Goal: Task Accomplishment & Management: Manage account settings

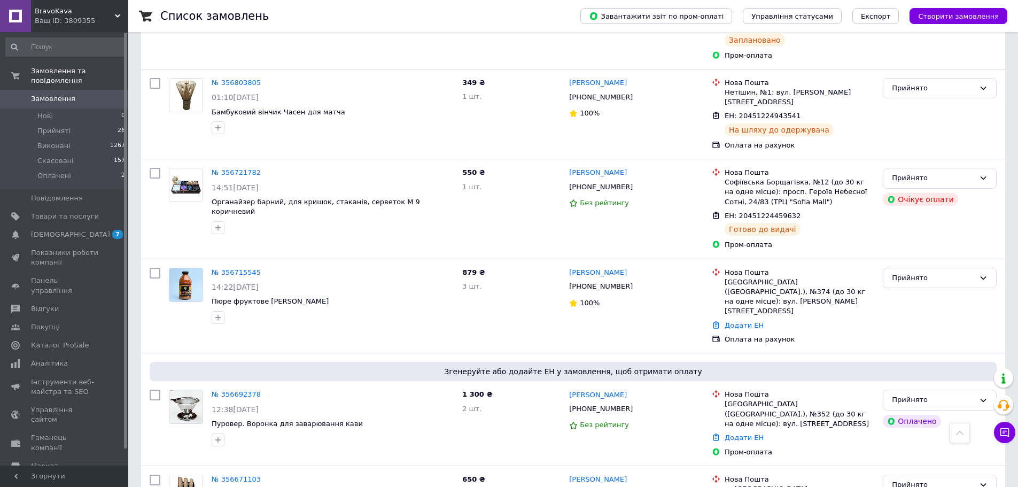
scroll to position [962, 0]
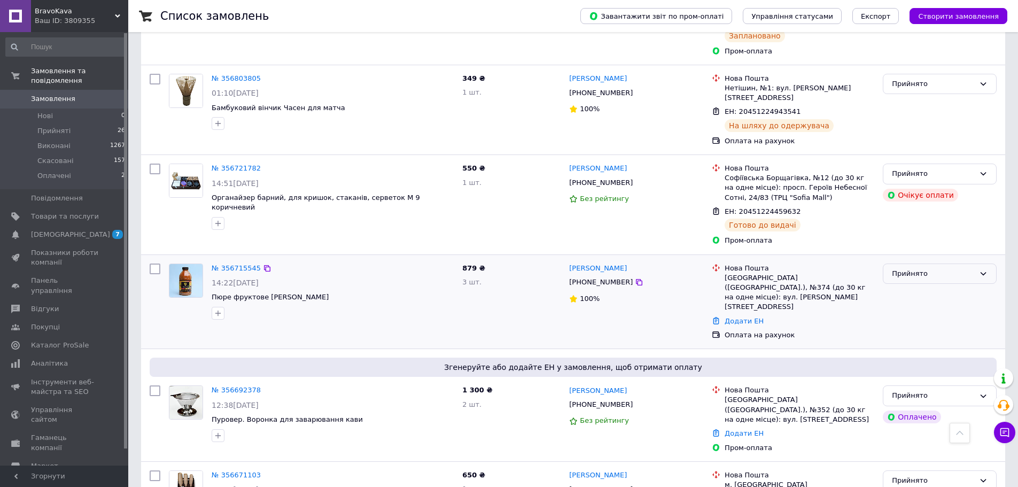
click at [939, 268] on div "Прийнято" at bounding box center [933, 273] width 83 height 11
click at [901, 286] on li "Виконано" at bounding box center [939, 296] width 113 height 20
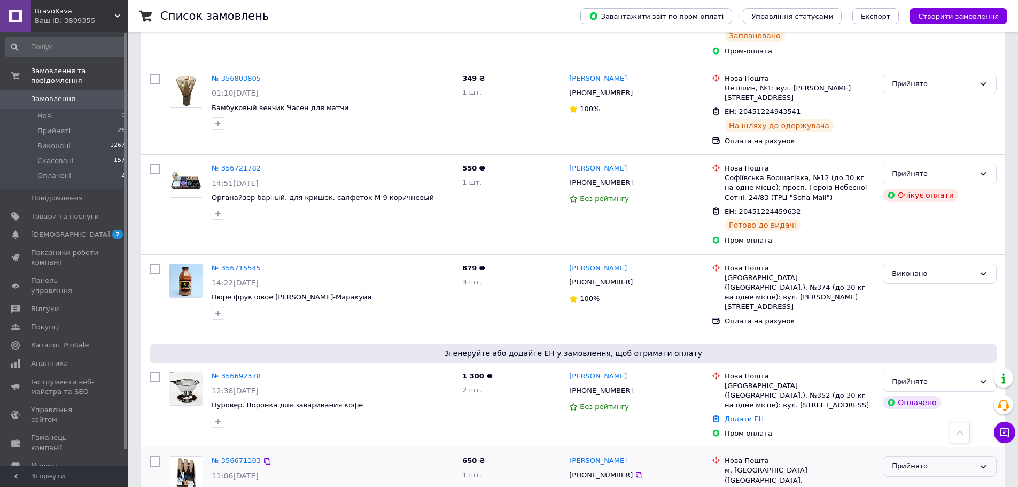
click at [933, 460] on div "Прийнято" at bounding box center [933, 465] width 83 height 11
click at [898, 479] on li "Виконано" at bounding box center [939, 489] width 113 height 20
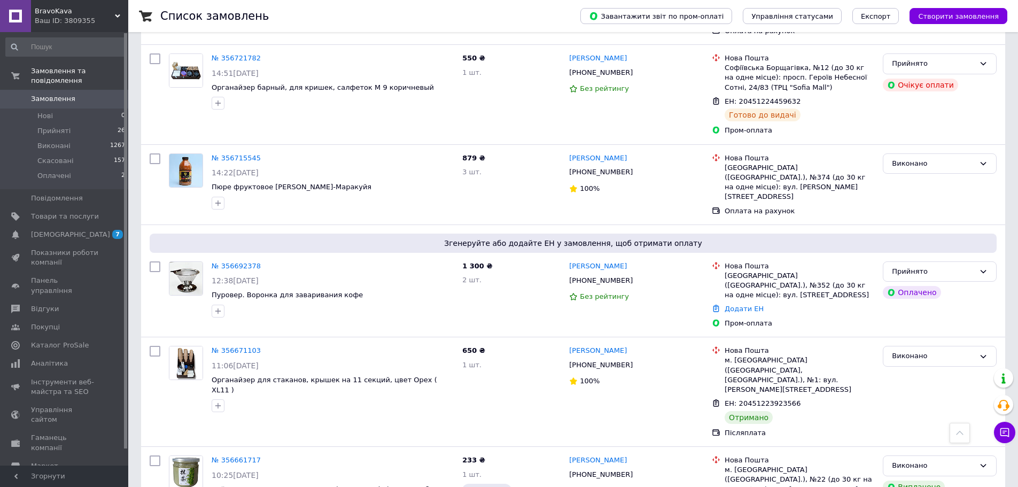
scroll to position [1068, 0]
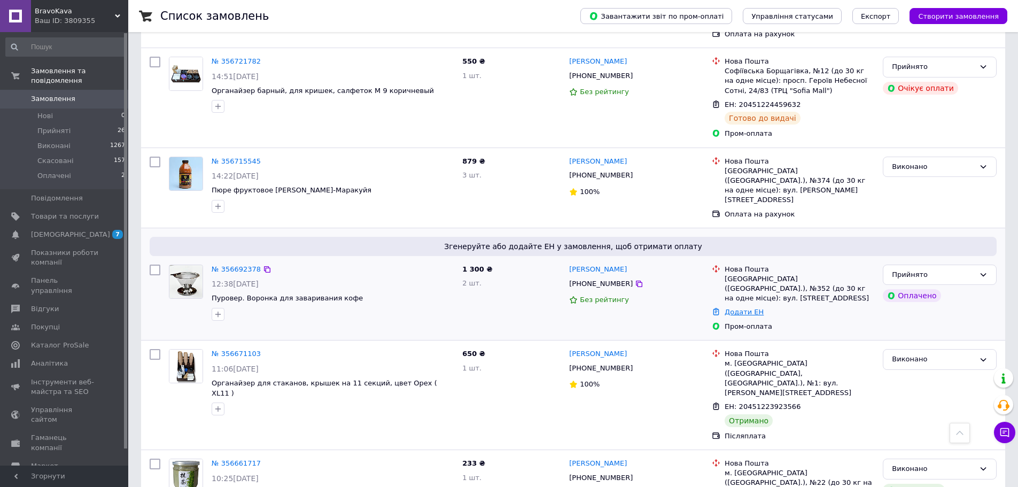
click at [734, 308] on link "Додати ЕН" at bounding box center [743, 312] width 39 height 8
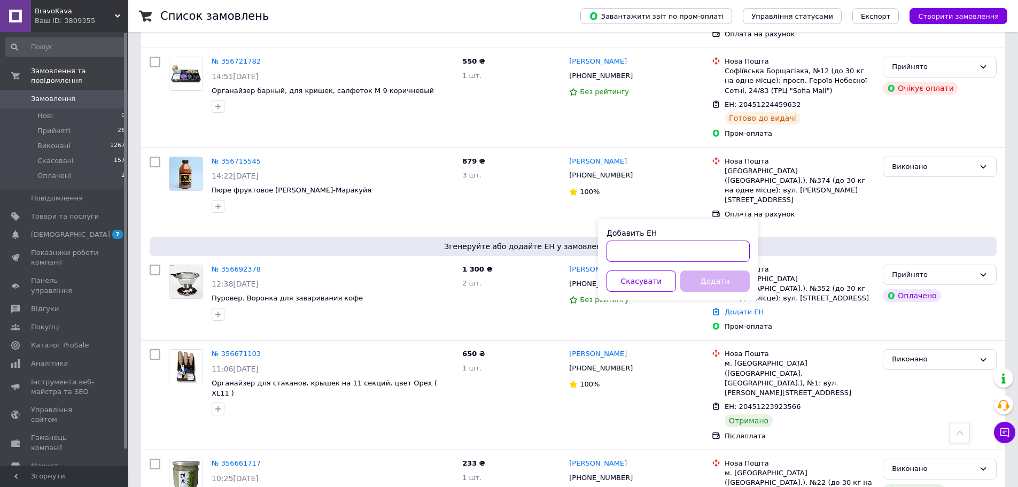
click at [686, 252] on input "Добавить ЕН" at bounding box center [677, 250] width 143 height 21
type input "59001432554835"
click at [720, 282] on button "Додати" at bounding box center [714, 280] width 69 height 21
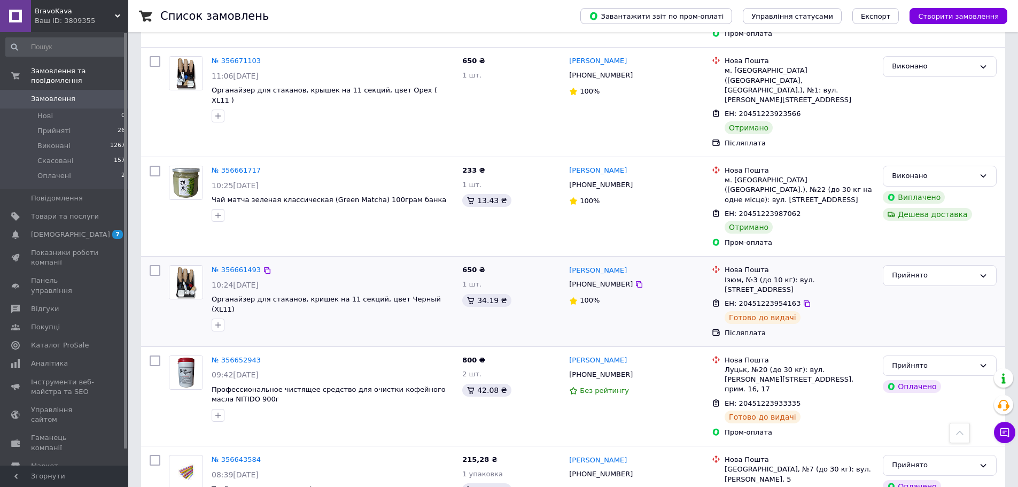
scroll to position [1389, 0]
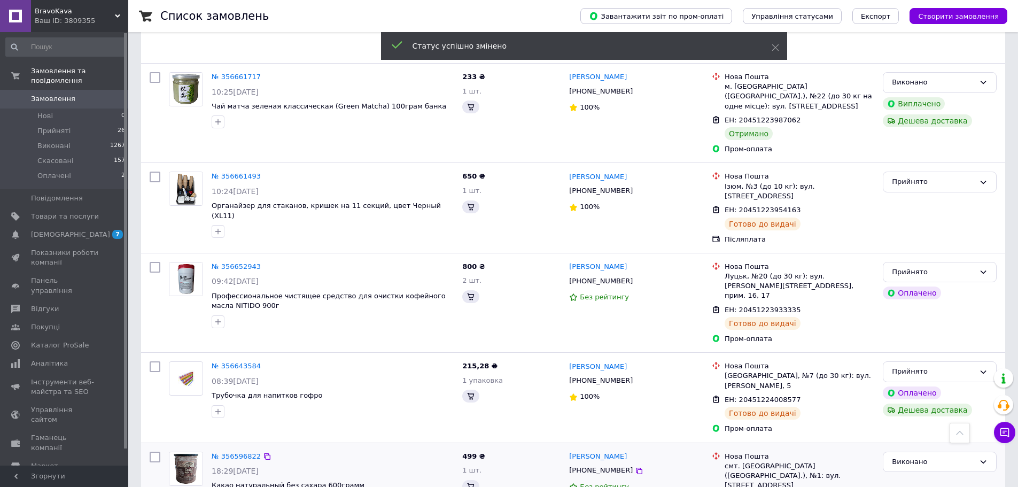
scroll to position [1589, 0]
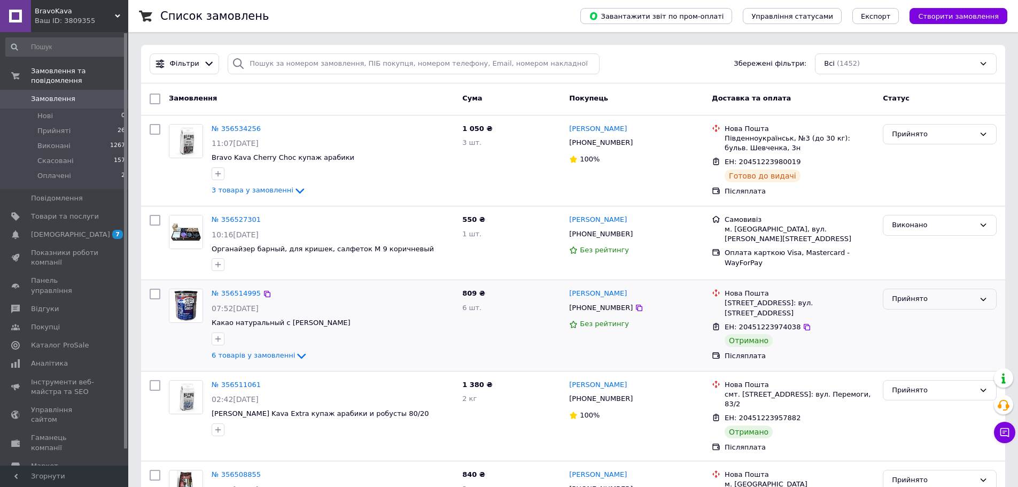
click at [922, 301] on div "Прийнято" at bounding box center [933, 298] width 83 height 11
click at [917, 322] on li "Виконано" at bounding box center [939, 321] width 113 height 20
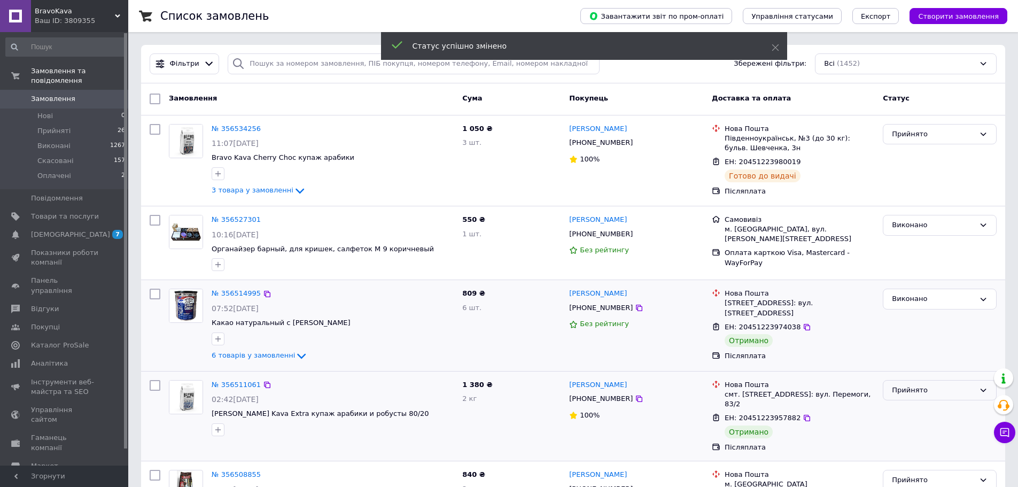
click at [907, 394] on div "Прийнято" at bounding box center [933, 390] width 83 height 11
click at [915, 415] on li "Виконано" at bounding box center [939, 412] width 113 height 20
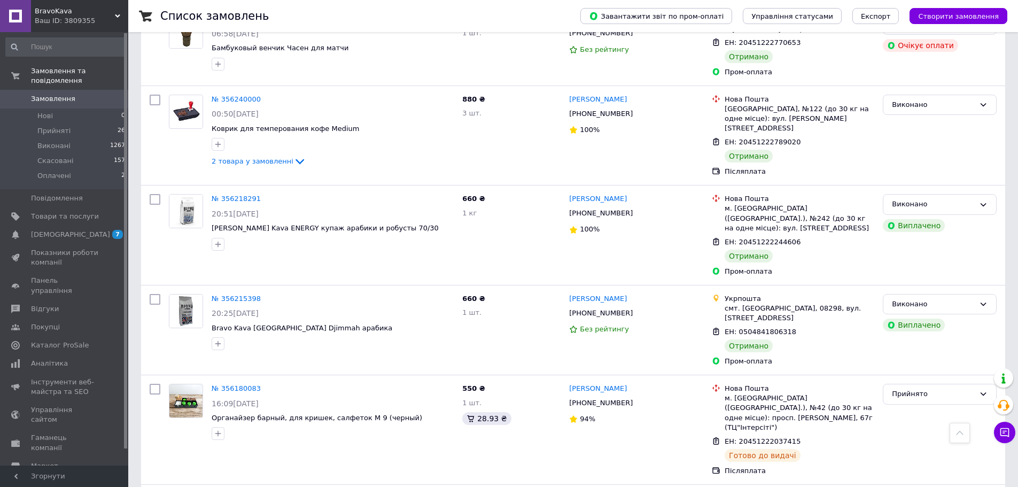
scroll to position [1420, 0]
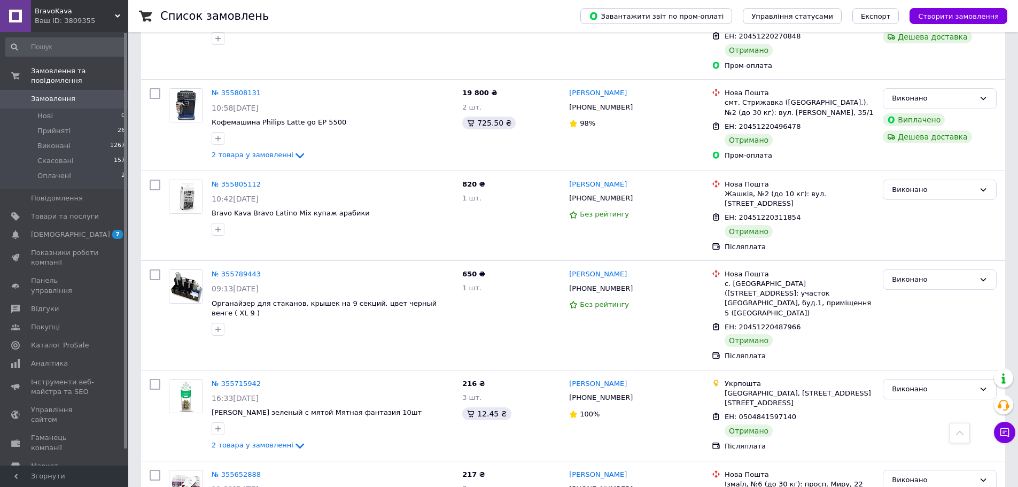
scroll to position [1426, 0]
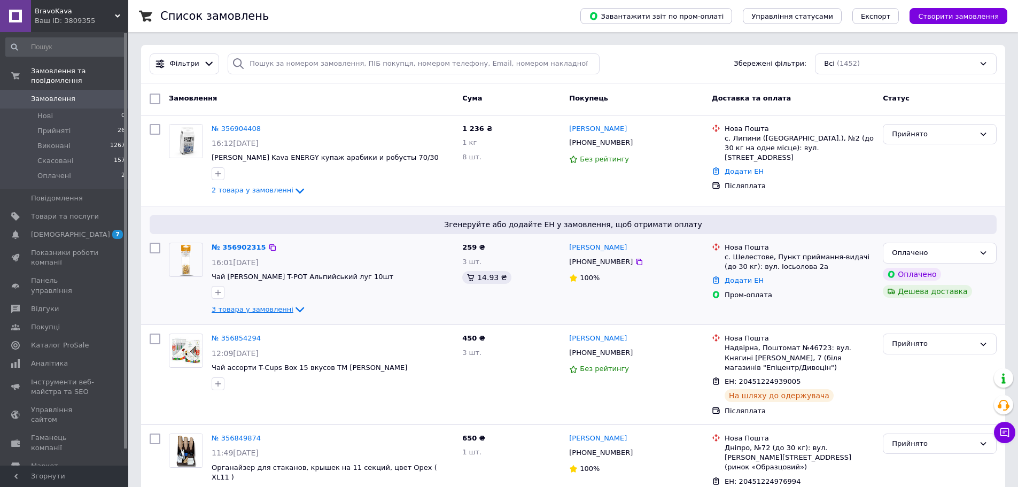
click at [232, 308] on span "3 товара у замовленні" at bounding box center [253, 309] width 82 height 8
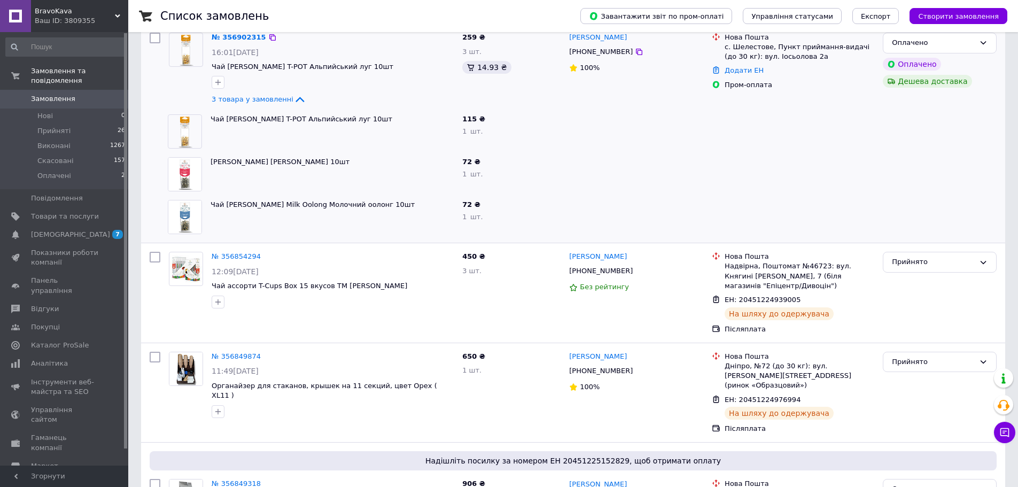
scroll to position [214, 0]
